Goal: Find specific page/section: Find specific page/section

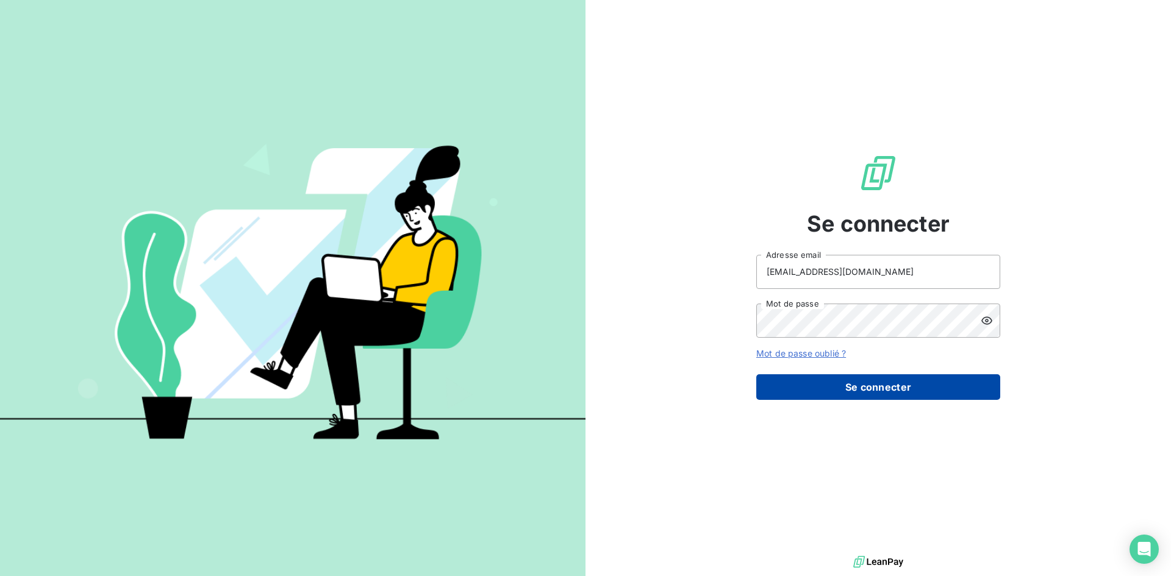
click at [854, 391] on button "Se connecter" at bounding box center [878, 387] width 244 height 26
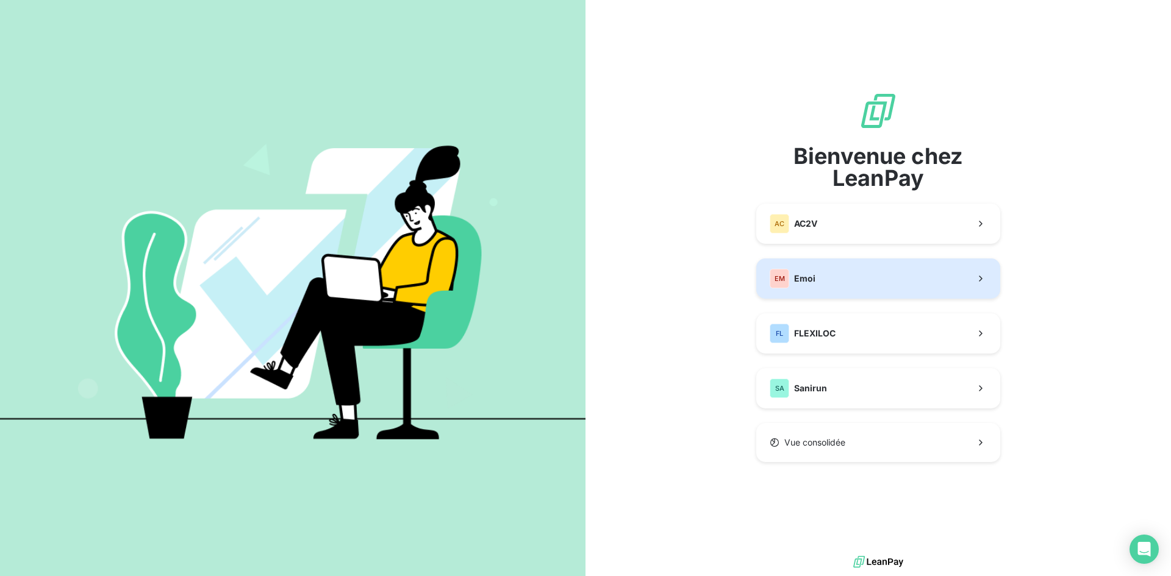
click at [821, 291] on button "EM Emoi" at bounding box center [878, 279] width 244 height 40
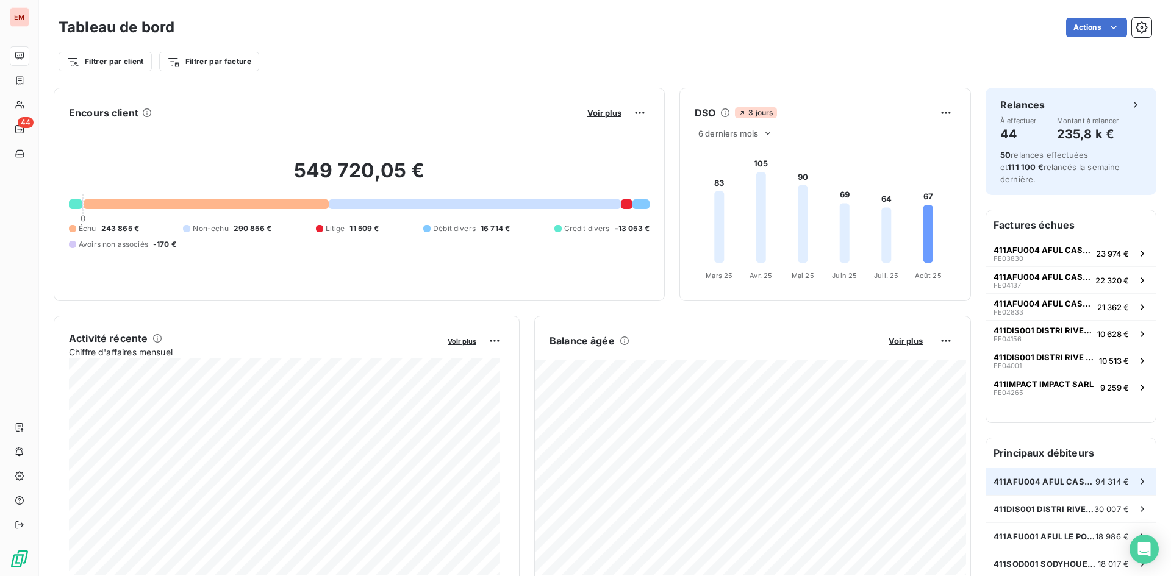
click at [1083, 477] on div "411AFU004 AFUL [PERSON_NAME] 94 314 €" at bounding box center [1070, 481] width 169 height 27
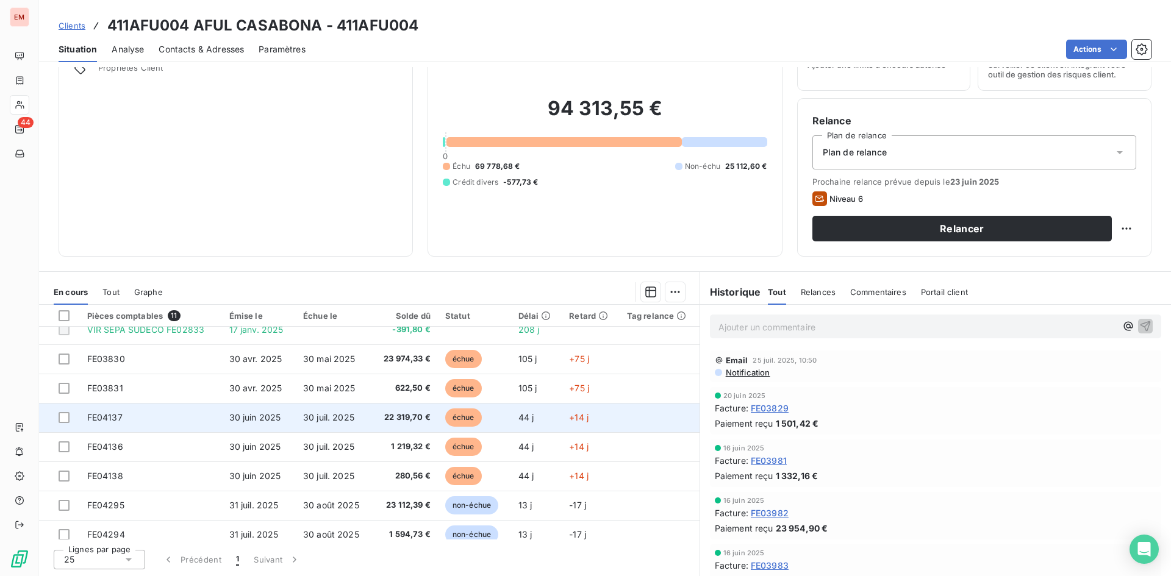
scroll to position [49, 0]
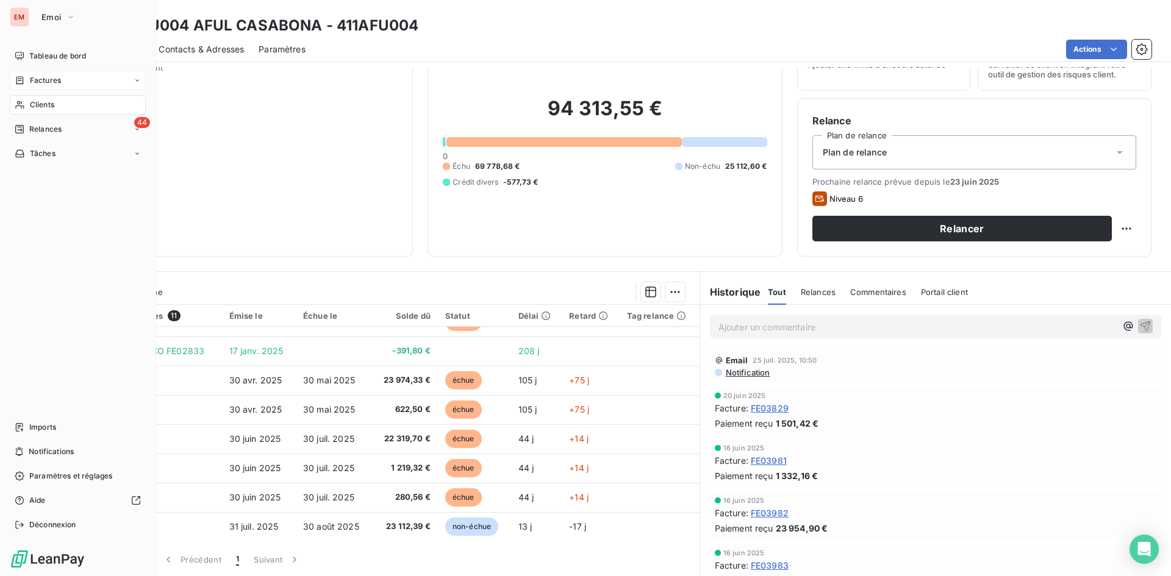
click at [36, 80] on span "Factures" at bounding box center [45, 80] width 31 height 11
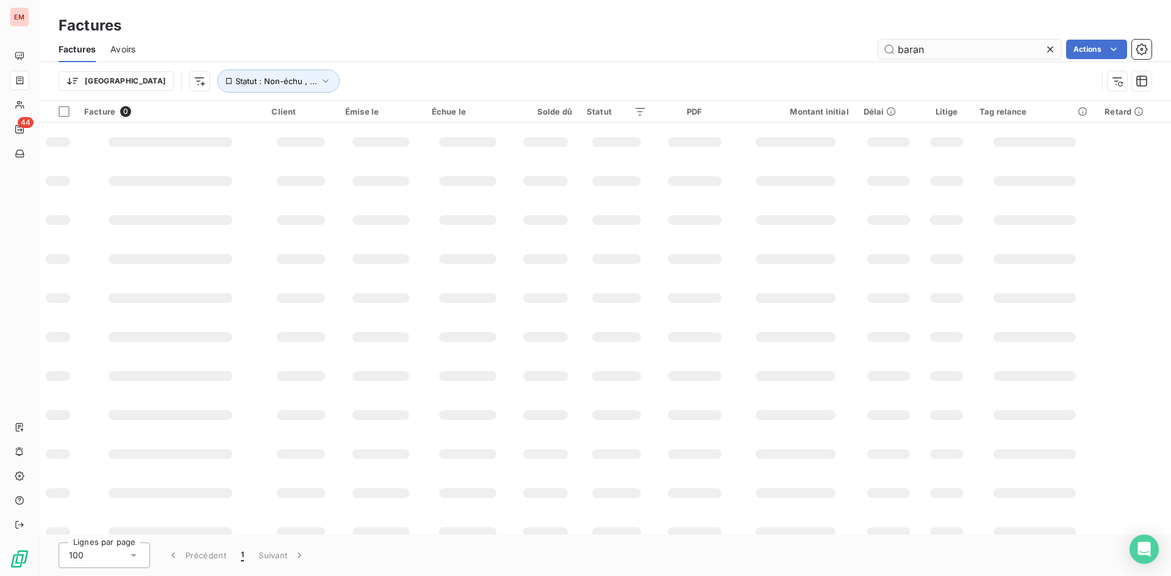
click at [937, 49] on input "baran" at bounding box center [969, 50] width 183 height 20
drag, startPoint x: 855, startPoint y: 49, endPoint x: 841, endPoint y: 49, distance: 14.6
click at [841, 49] on div "baran Actions" at bounding box center [650, 50] width 1001 height 20
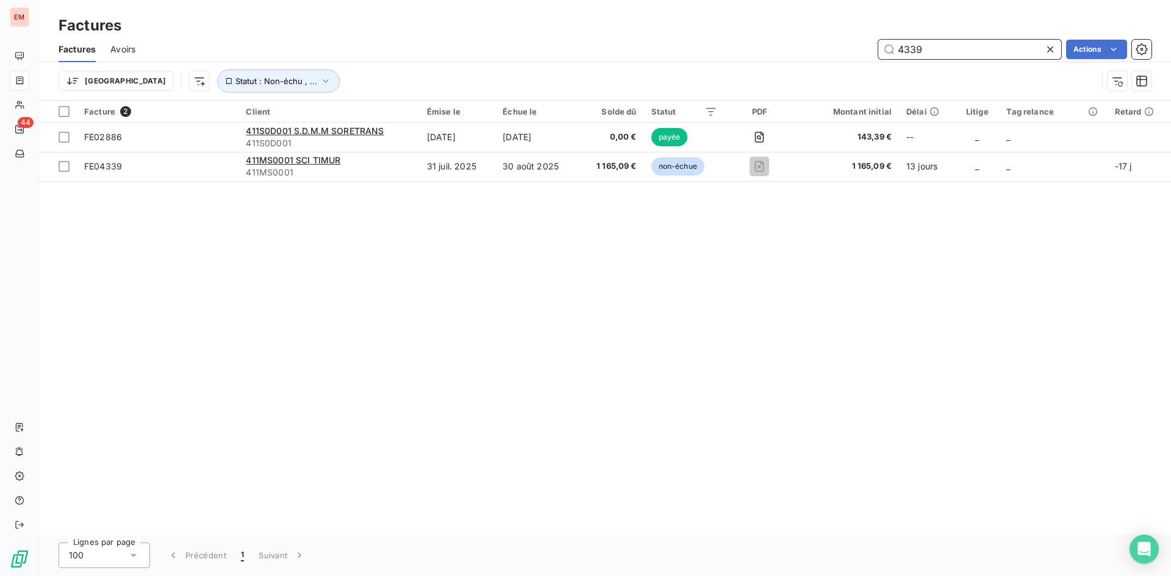
drag, startPoint x: 946, startPoint y: 52, endPoint x: 824, endPoint y: 52, distance: 121.9
click at [824, 52] on div "4339 Actions" at bounding box center [650, 50] width 1001 height 20
type input "4216"
